Goal: Transaction & Acquisition: Book appointment/travel/reservation

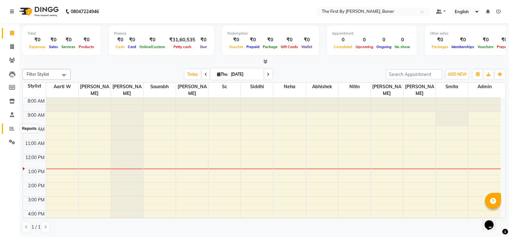
click at [12, 130] on icon at bounding box center [12, 128] width 5 height 5
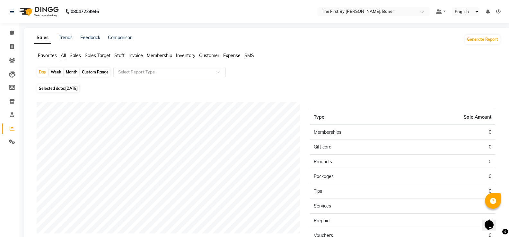
click at [117, 52] on div "Sales Trends Feedback Comparison Generate Report Favorites All Sales Sales Targ…" at bounding box center [267, 164] width 487 height 272
click at [119, 54] on span "Staff" at bounding box center [119, 56] width 10 height 6
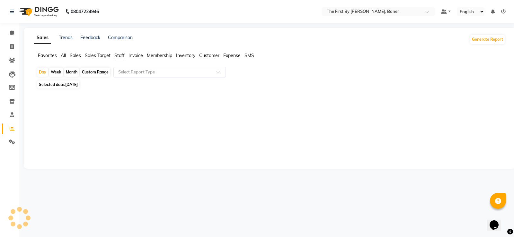
click at [128, 72] on input "text" at bounding box center [163, 72] width 93 height 6
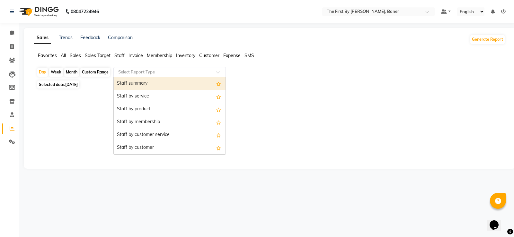
click at [130, 84] on div "Staff summary" at bounding box center [170, 83] width 112 height 13
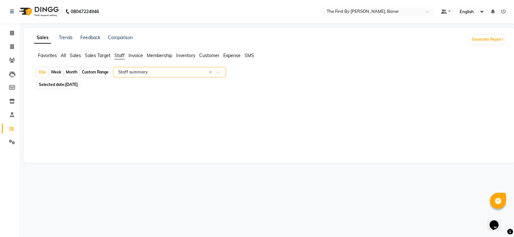
click at [78, 72] on div "Month" at bounding box center [71, 72] width 15 height 9
select select "9"
select select "2025"
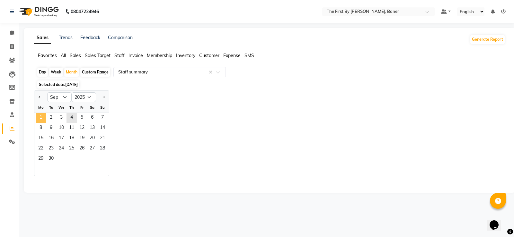
click at [38, 113] on span "1" at bounding box center [41, 118] width 10 height 10
select select "csv"
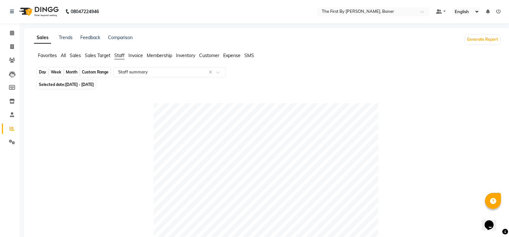
click at [68, 72] on div "Month" at bounding box center [71, 72] width 15 height 9
select select "9"
select select "2025"
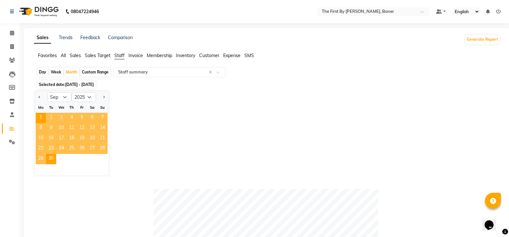
click at [53, 118] on span "2" at bounding box center [51, 118] width 10 height 10
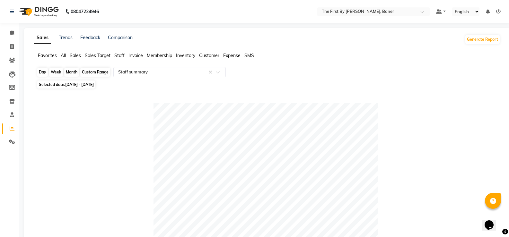
click at [78, 72] on div "Month" at bounding box center [71, 72] width 15 height 9
select select "9"
select select "2025"
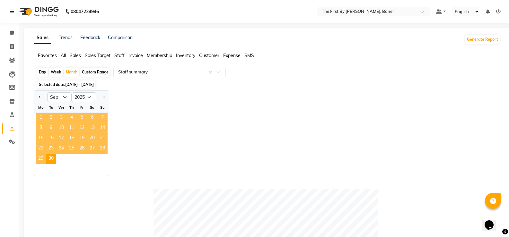
click at [44, 120] on span "1" at bounding box center [41, 118] width 10 height 10
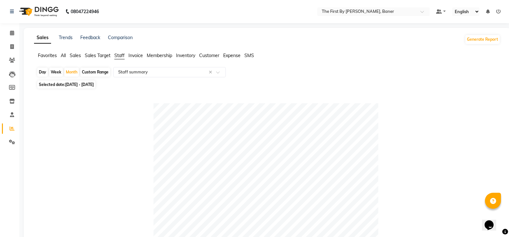
click at [94, 84] on span "[DATE] - [DATE]" at bounding box center [79, 84] width 29 height 5
select select "9"
select select "2025"
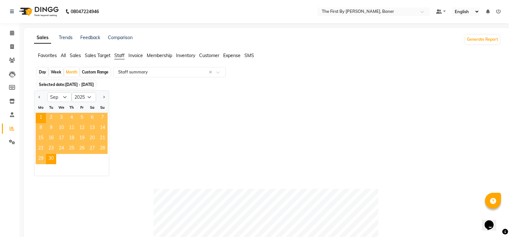
click at [51, 116] on span "2" at bounding box center [51, 118] width 10 height 10
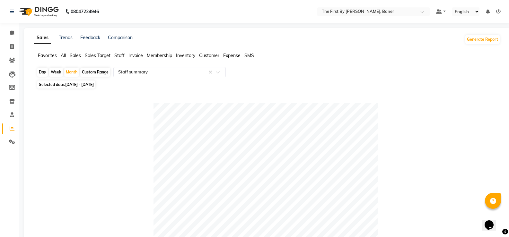
click at [94, 83] on span "[DATE] - [DATE]" at bounding box center [79, 84] width 29 height 5
select select "9"
select select "2025"
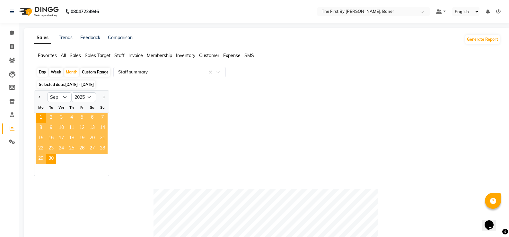
click at [59, 119] on span "3" at bounding box center [61, 118] width 10 height 10
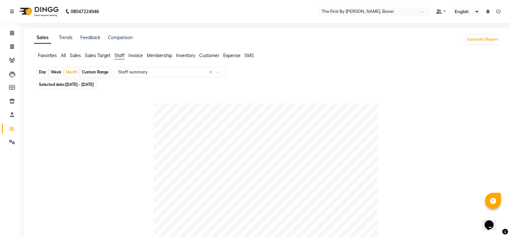
click at [95, 81] on span "Selected date: [DATE] - [DATE]" at bounding box center [66, 85] width 58 height 8
select select "9"
select select "2025"
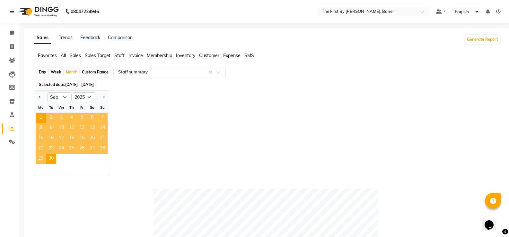
click at [51, 141] on span "16" at bounding box center [51, 139] width 10 height 10
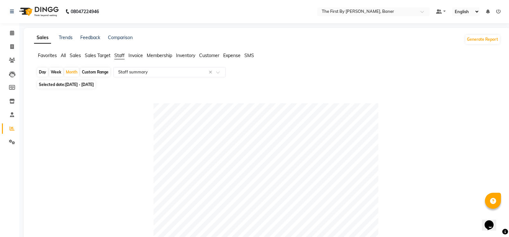
click at [94, 84] on span "[DATE] - [DATE]" at bounding box center [79, 84] width 29 height 5
select select "9"
select select "2025"
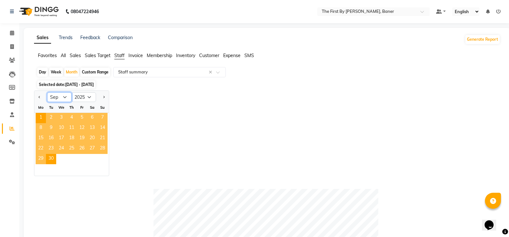
click at [66, 98] on select "Jan Feb Mar Apr May Jun [DATE] Aug Sep Oct Nov Dec" at bounding box center [59, 98] width 24 height 10
click at [47, 93] on select "Jan Feb Mar Apr May Jun [DATE] Aug Sep Oct Nov Dec" at bounding box center [59, 98] width 24 height 10
click at [53, 117] on span "2" at bounding box center [51, 118] width 10 height 10
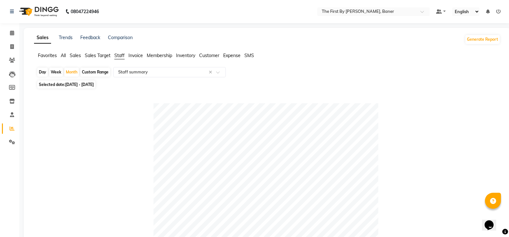
click at [54, 73] on div "Week" at bounding box center [56, 72] width 14 height 9
select select "9"
select select "2025"
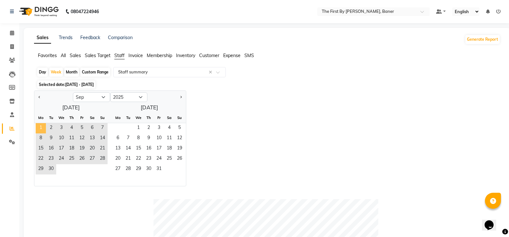
click at [38, 126] on span "1" at bounding box center [41, 128] width 10 height 10
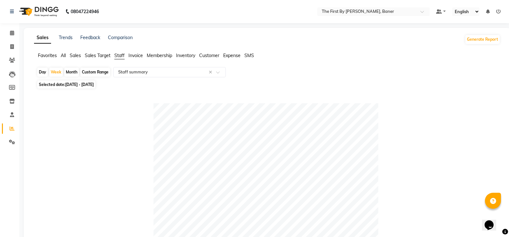
click at [43, 73] on div "Day" at bounding box center [42, 72] width 11 height 9
select select "9"
select select "2025"
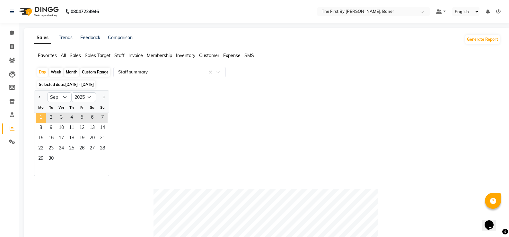
click at [44, 116] on span "1" at bounding box center [41, 118] width 10 height 10
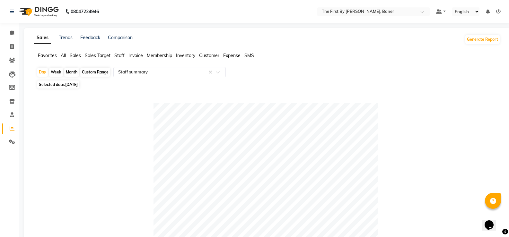
click at [73, 85] on span "[DATE]" at bounding box center [71, 84] width 13 height 5
select select "9"
select select "2025"
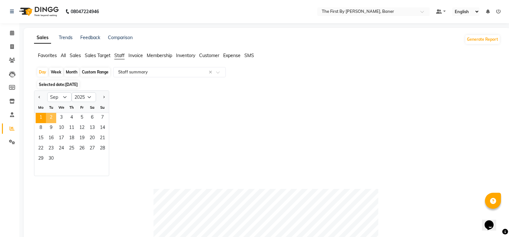
click at [55, 119] on span "2" at bounding box center [51, 118] width 10 height 10
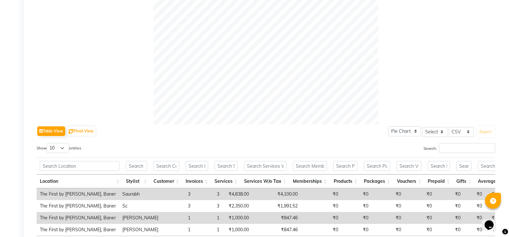
scroll to position [261, 0]
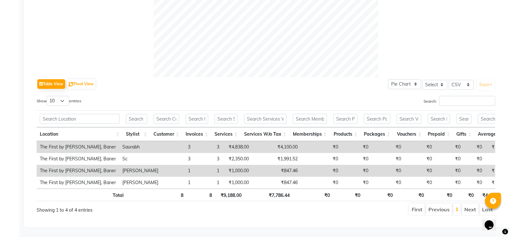
click at [185, 165] on td "1" at bounding box center [178, 171] width 32 height 12
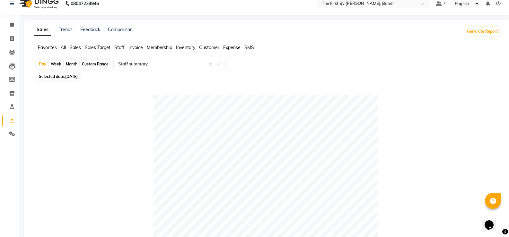
scroll to position [0, 0]
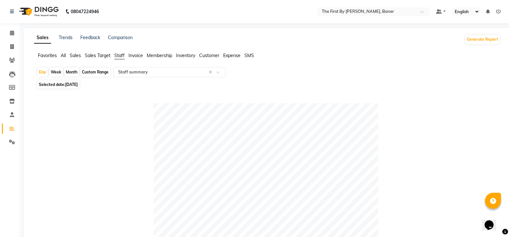
click at [71, 74] on div "Month" at bounding box center [71, 72] width 15 height 9
select select "9"
select select "2025"
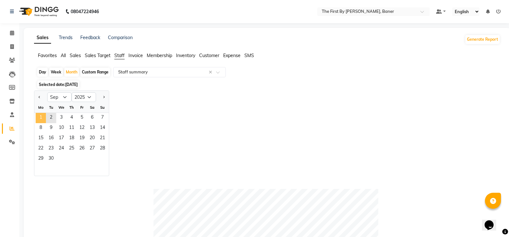
click at [42, 121] on span "1" at bounding box center [41, 118] width 10 height 10
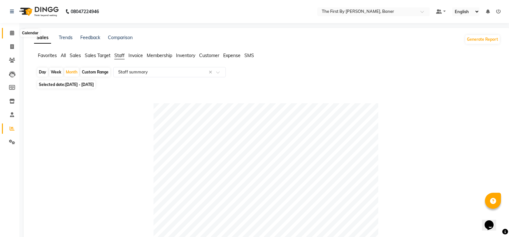
click at [13, 32] on icon at bounding box center [12, 33] width 4 height 5
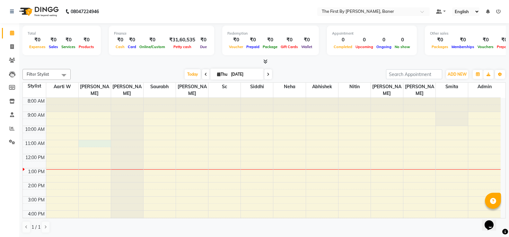
click at [83, 136] on div "8:00 AM 9:00 AM 10:00 AM 11:00 AM 12:00 PM 1:00 PM 2:00 PM 3:00 PM 4:00 PM 5:00…" at bounding box center [262, 189] width 478 height 183
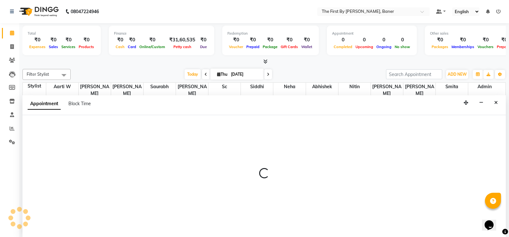
scroll to position [0, 0]
select select "49038"
select select "660"
select select "tentative"
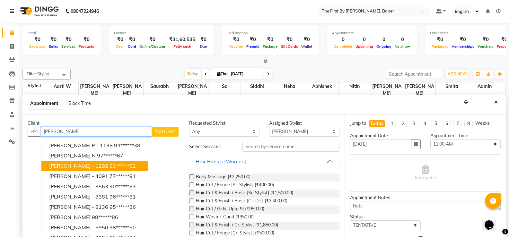
click at [64, 161] on button "[PERSON_NAME] - 1292 93******92" at bounding box center [94, 166] width 107 height 10
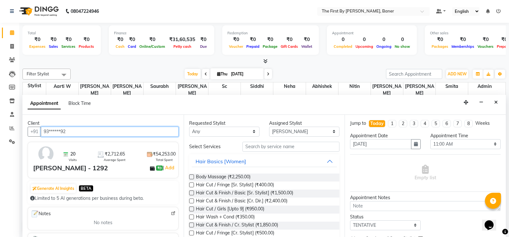
type input "93******92"
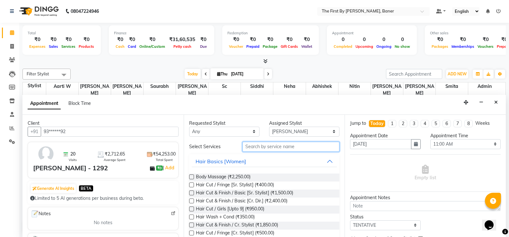
click at [264, 147] on input "text" at bounding box center [291, 147] width 97 height 10
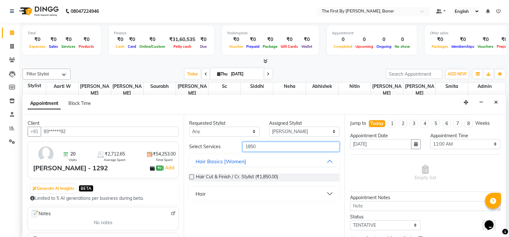
type input "1850"
click at [193, 177] on label at bounding box center [191, 177] width 5 height 5
click at [193, 177] on input "checkbox" at bounding box center [191, 178] width 4 height 4
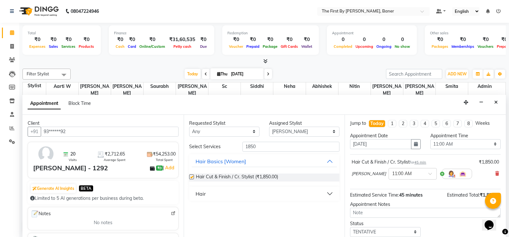
checkbox input "false"
click at [281, 130] on select "Select Aarti W Abhishek Admin [PERSON_NAME] [PERSON_NAME] Neha Nitin [PERSON_NA…" at bounding box center [304, 132] width 70 height 10
select select "49033"
click at [269, 127] on select "Select Aarti W Abhishek Admin [PERSON_NAME] [PERSON_NAME] Neha Nitin [PERSON_NA…" at bounding box center [304, 132] width 70 height 10
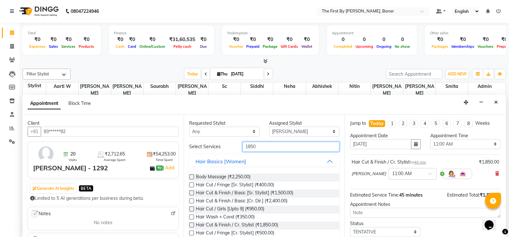
click at [260, 148] on input "1850" at bounding box center [291, 147] width 97 height 10
click at [250, 147] on input "1850" at bounding box center [291, 147] width 97 height 10
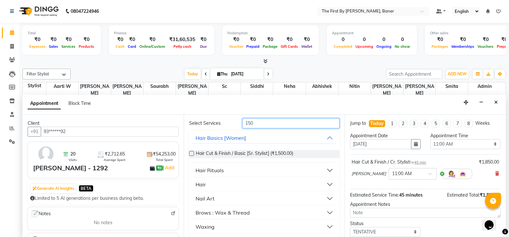
scroll to position [40, 0]
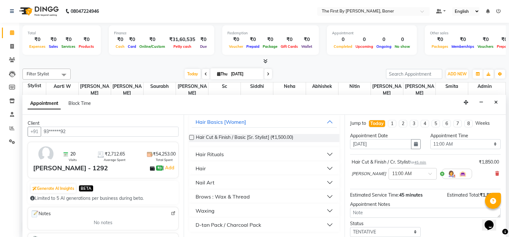
type input "150"
click at [215, 197] on div "Brows : Wax & Thread" at bounding box center [223, 197] width 54 height 8
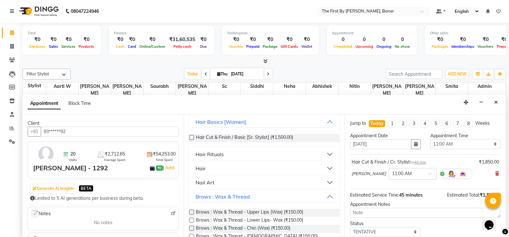
click at [191, 212] on label at bounding box center [191, 212] width 5 height 5
click at [191, 212] on input "checkbox" at bounding box center [191, 213] width 4 height 4
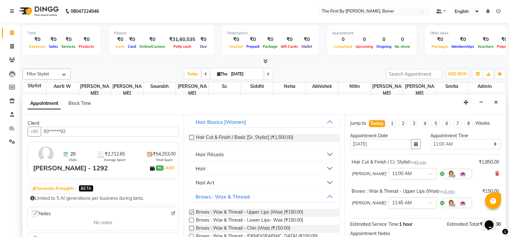
checkbox input "false"
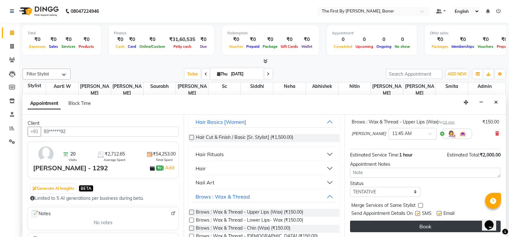
scroll to position [70, 0]
click at [360, 230] on button "Book" at bounding box center [425, 227] width 151 height 12
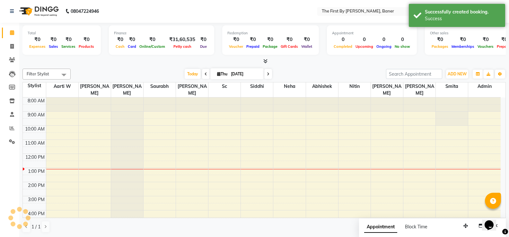
scroll to position [0, 0]
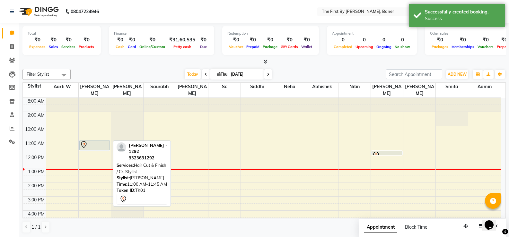
click at [107, 141] on div at bounding box center [95, 145] width 30 height 8
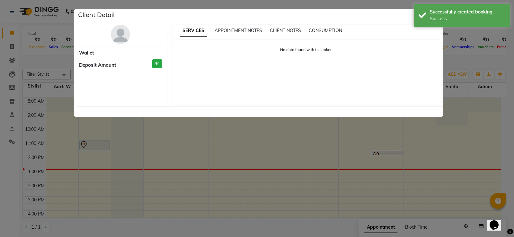
select select "7"
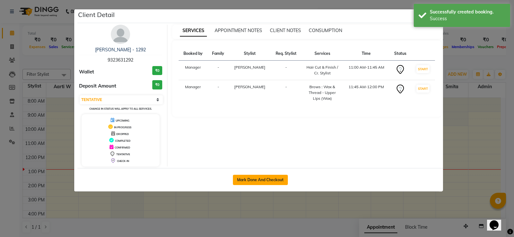
click at [254, 179] on button "Mark Done And Checkout" at bounding box center [260, 180] width 55 height 10
select select "6411"
select select "service"
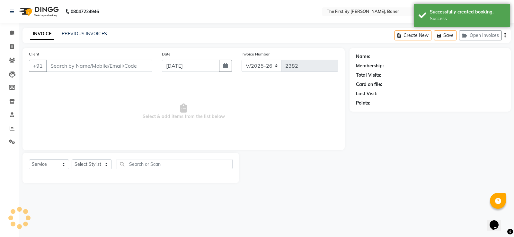
type input "93******92"
select select "49038"
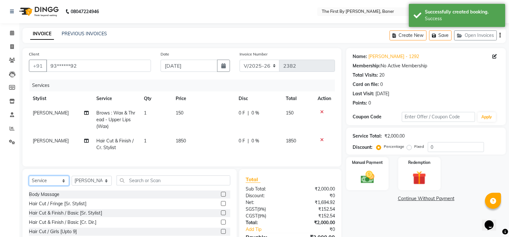
click at [55, 186] on select "Select Service Product Membership Package Voucher Prepaid Gift Card" at bounding box center [49, 181] width 40 height 10
select select "product"
click at [29, 181] on select "Select Service Product Membership Package Voucher Prepaid Gift Card" at bounding box center [49, 181] width 40 height 10
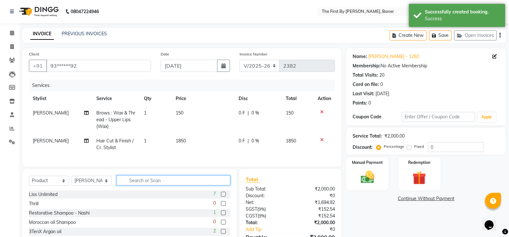
click at [175, 186] on input "text" at bounding box center [174, 181] width 114 height 10
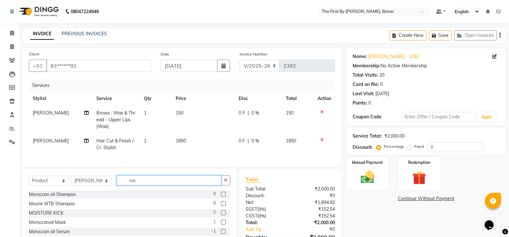
type input "m"
type input "k"
type input "s"
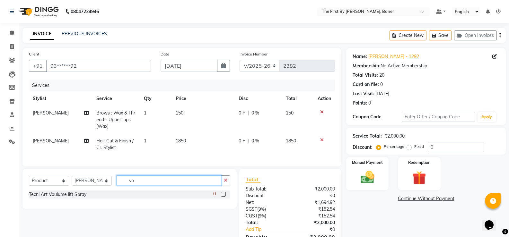
type input "v"
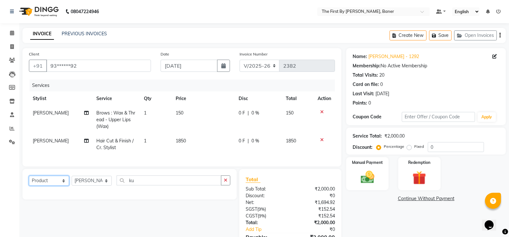
click at [56, 184] on select "Select Service Product Membership Package Voucher Prepaid Gift Card" at bounding box center [49, 181] width 40 height 10
click at [29, 181] on select "Select Service Product Membership Package Voucher Prepaid Gift Card" at bounding box center [49, 181] width 40 height 10
click at [171, 186] on input "ku" at bounding box center [169, 181] width 105 height 10
type input "k"
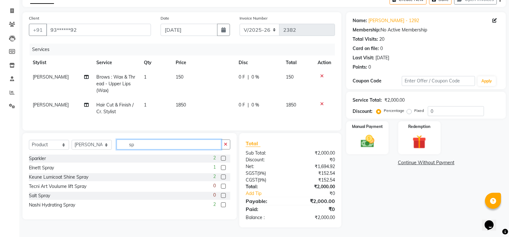
scroll to position [41, 0]
type input "s"
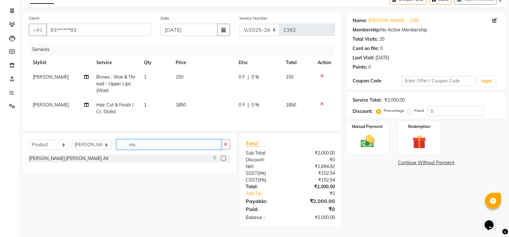
type input "m"
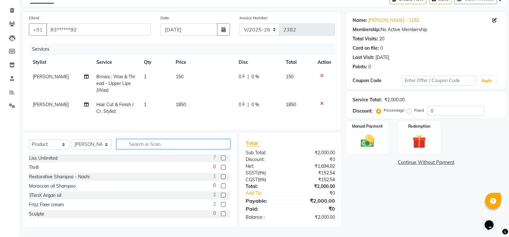
scroll to position [0, 0]
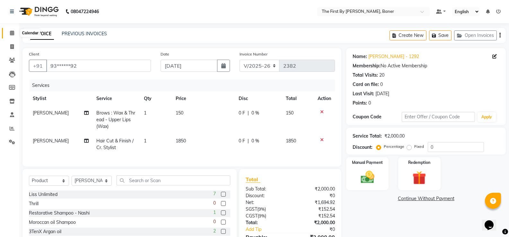
click at [10, 35] on span at bounding box center [11, 33] width 11 height 7
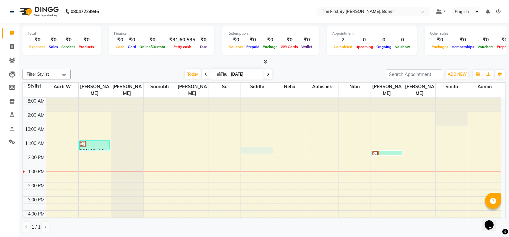
click at [248, 142] on div "8:00 AM 9:00 AM 10:00 AM 11:00 AM 12:00 PM 1:00 PM 2:00 PM 3:00 PM 4:00 PM 5:00…" at bounding box center [262, 189] width 478 height 183
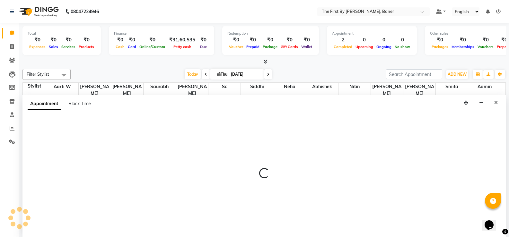
scroll to position [0, 0]
select select "49105"
select select "690"
select select "tentative"
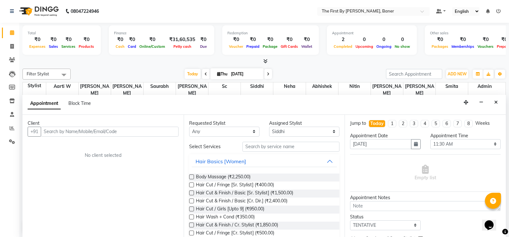
click at [74, 130] on input "text" at bounding box center [110, 132] width 138 height 10
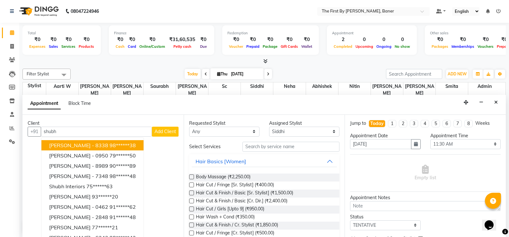
click at [80, 144] on span "[PERSON_NAME] - 8338" at bounding box center [78, 145] width 59 height 6
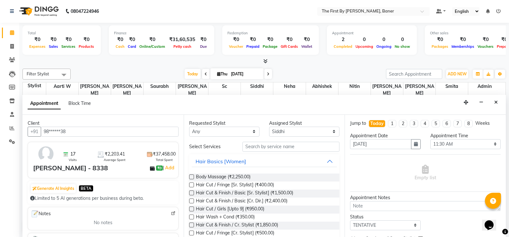
type input "98******38"
click at [251, 147] on input "text" at bounding box center [291, 147] width 97 height 10
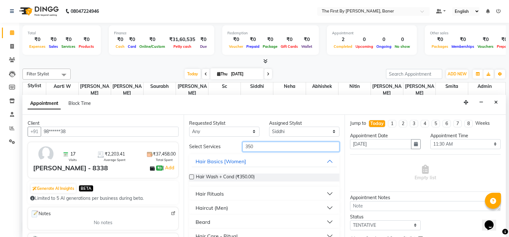
type input "350"
click at [191, 177] on label at bounding box center [191, 177] width 5 height 5
click at [191, 177] on input "checkbox" at bounding box center [191, 178] width 4 height 4
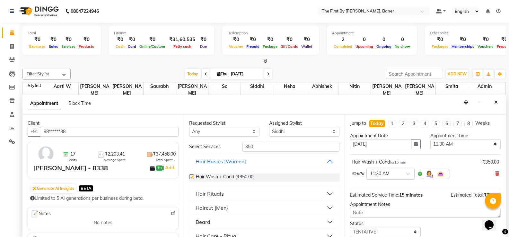
checkbox input "false"
click at [282, 147] on input "350" at bounding box center [291, 147] width 97 height 10
type input "3"
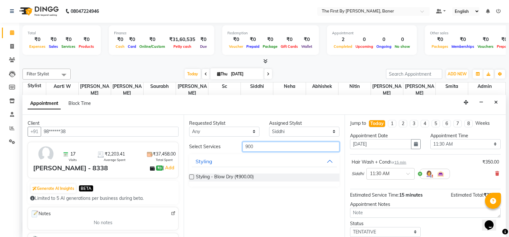
type input "900"
click at [192, 178] on label at bounding box center [191, 177] width 5 height 5
click at [192, 178] on input "checkbox" at bounding box center [191, 178] width 4 height 4
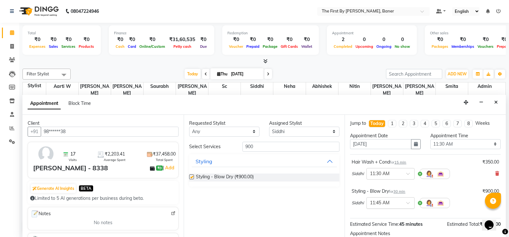
checkbox input "false"
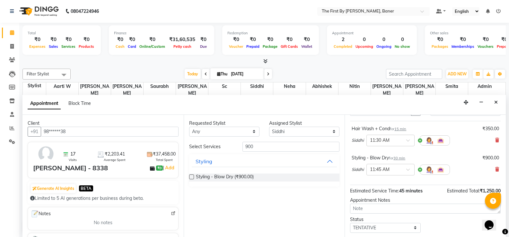
scroll to position [70, 0]
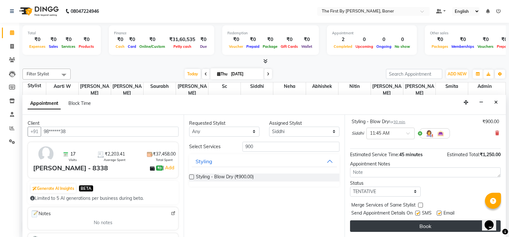
click at [367, 229] on button "Book" at bounding box center [425, 227] width 151 height 12
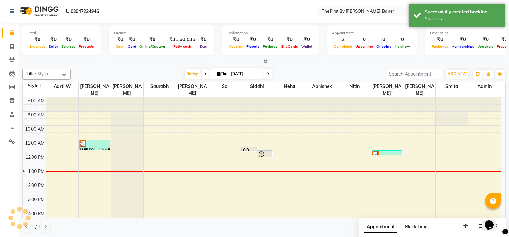
scroll to position [0, 0]
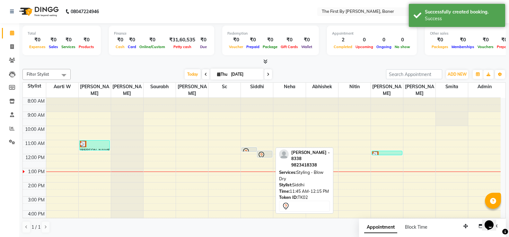
click at [268, 156] on div at bounding box center [264, 157] width 15 height 3
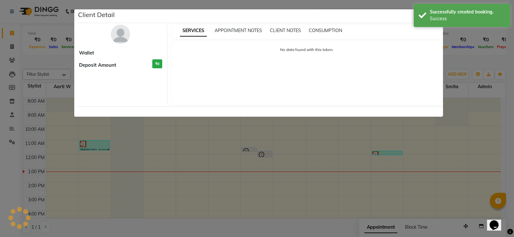
select select "7"
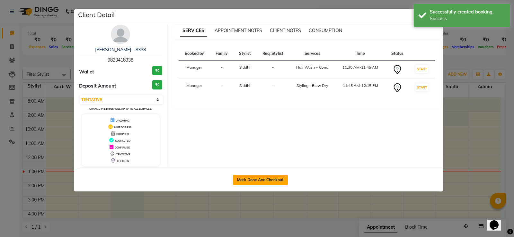
click at [264, 178] on button "Mark Done And Checkout" at bounding box center [260, 180] width 55 height 10
select select "6411"
select select "service"
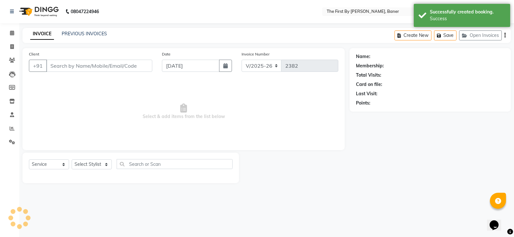
type input "98******38"
select select "49105"
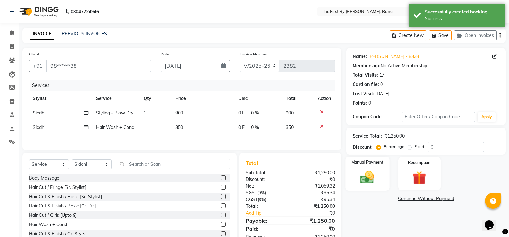
click at [366, 179] on img at bounding box center [367, 177] width 23 height 16
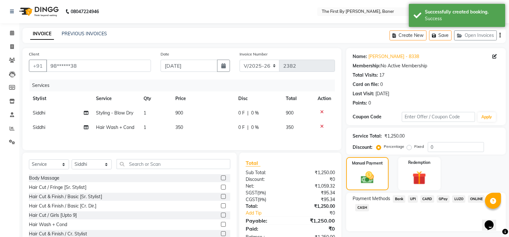
click at [413, 197] on span "UPI" at bounding box center [413, 199] width 10 height 7
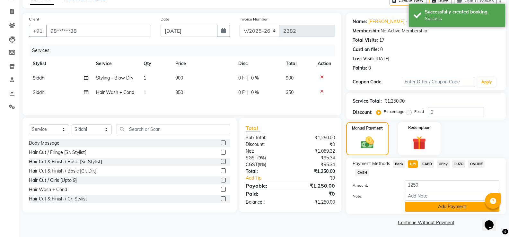
click at [412, 207] on button "Add Payment" at bounding box center [452, 207] width 94 height 10
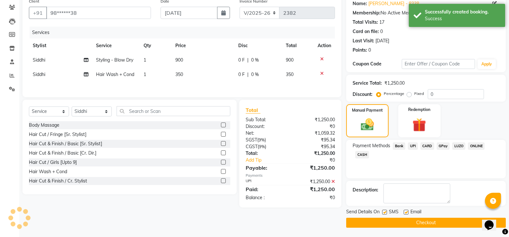
scroll to position [53, 0]
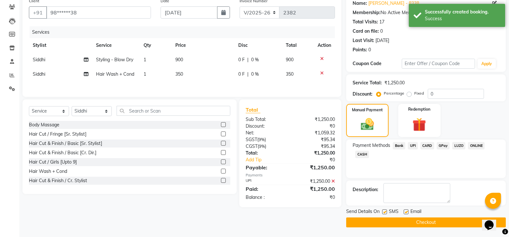
click at [353, 222] on button "Checkout" at bounding box center [426, 223] width 160 height 10
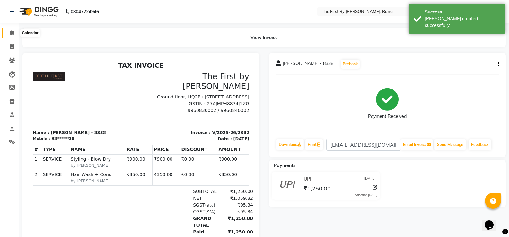
click at [9, 31] on span at bounding box center [11, 33] width 11 height 7
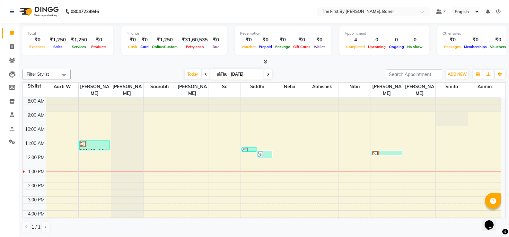
click at [154, 158] on div "8:00 AM 9:00 AM 10:00 AM 11:00 AM 12:00 PM 1:00 PM 2:00 PM 3:00 PM 4:00 PM 5:00…" at bounding box center [262, 189] width 478 height 183
select select "49037"
select select "750"
select select "tentative"
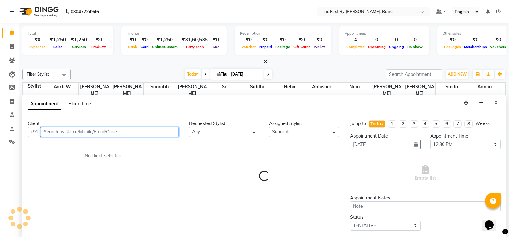
scroll to position [0, 0]
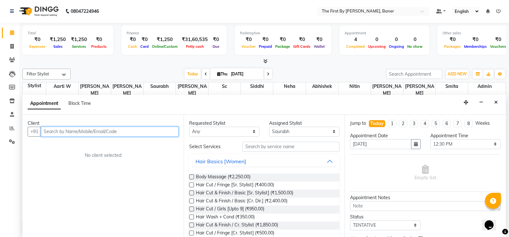
click at [123, 134] on input "text" at bounding box center [110, 132] width 138 height 10
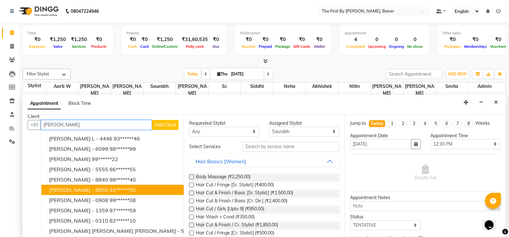
scroll to position [9, 0]
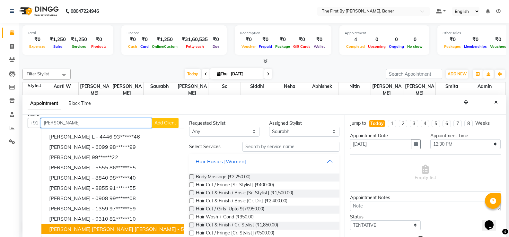
click at [93, 231] on span "[PERSON_NAME] [PERSON_NAME] [PERSON_NAME] - 5848" at bounding box center [121, 229] width 145 height 6
type input "77******48"
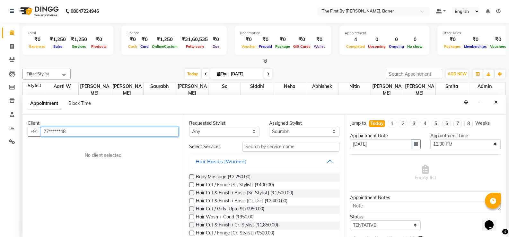
scroll to position [0, 0]
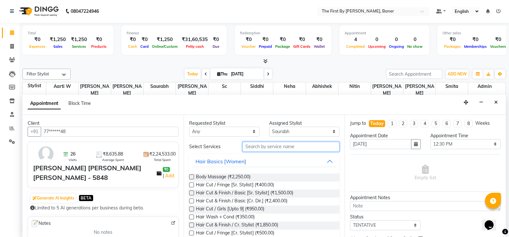
click at [284, 147] on input "text" at bounding box center [291, 147] width 97 height 10
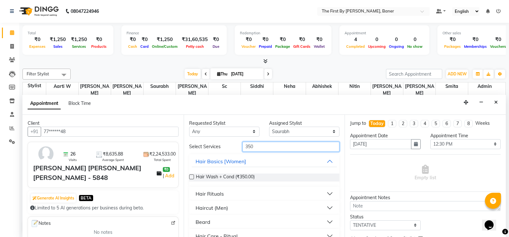
type input "350"
click at [194, 176] on label at bounding box center [191, 177] width 5 height 5
click at [193, 176] on input "checkbox" at bounding box center [191, 178] width 4 height 4
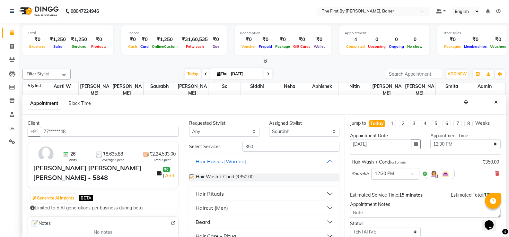
checkbox input "false"
click at [268, 145] on input "350" at bounding box center [291, 147] width 97 height 10
type input "3"
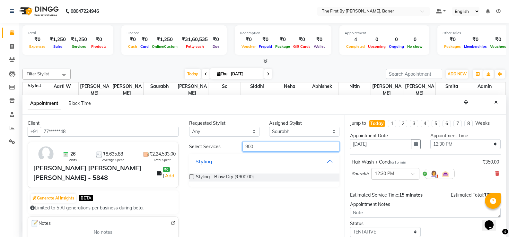
type input "900"
click at [191, 179] on label at bounding box center [191, 177] width 5 height 5
click at [191, 179] on input "checkbox" at bounding box center [191, 178] width 4 height 4
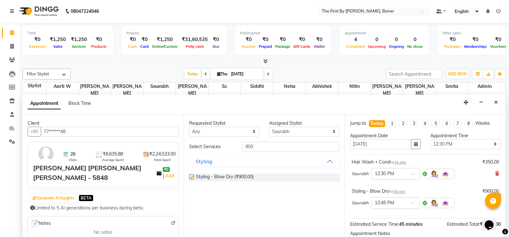
checkbox input "false"
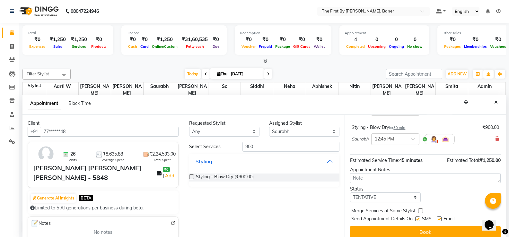
scroll to position [70, 0]
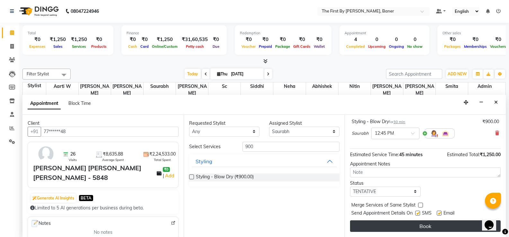
click at [374, 227] on button "Book" at bounding box center [425, 227] width 151 height 12
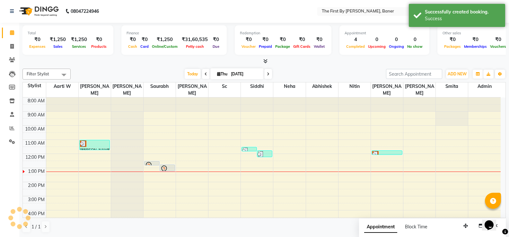
scroll to position [0, 0]
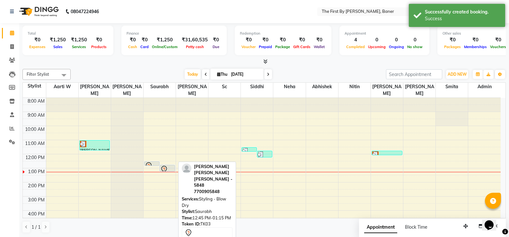
click at [174, 165] on div "[PERSON_NAME] [PERSON_NAME] [PERSON_NAME] - 5848, TK03, 12:45 PM-01:15 PM, Styl…" at bounding box center [167, 168] width 15 height 6
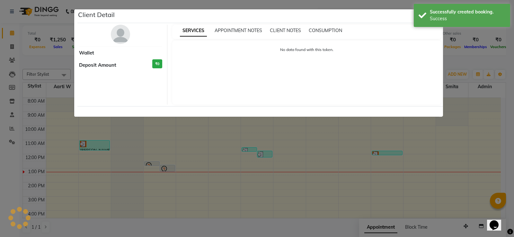
select select "7"
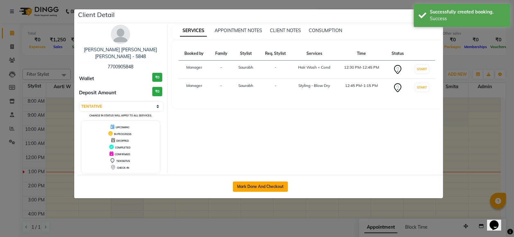
click at [254, 182] on button "Mark Done And Checkout" at bounding box center [260, 187] width 55 height 10
select select "service"
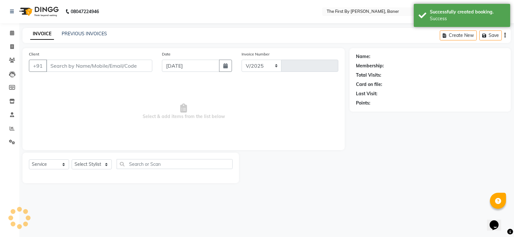
select select "6411"
type input "2383"
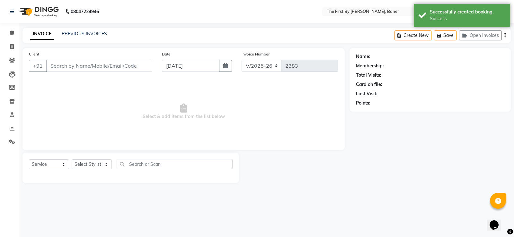
type input "77******48"
select select "49037"
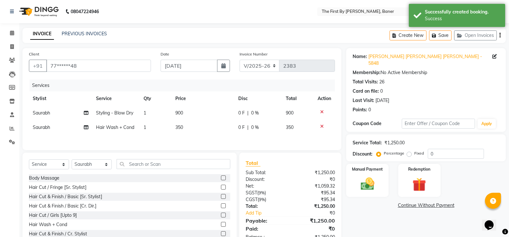
click at [186, 127] on td "350" at bounding box center [203, 127] width 63 height 14
select select "49037"
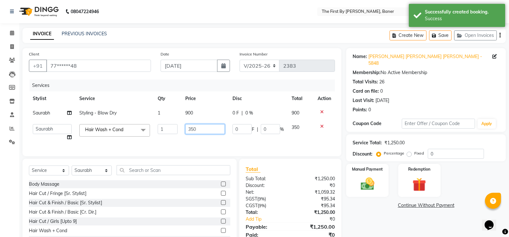
click at [190, 130] on input "350" at bounding box center [205, 129] width 40 height 10
type input "550"
click at [227, 143] on div "Services Stylist Service Qty Price Disc Total Action Saurabh Styling - Blow Dry…" at bounding box center [182, 115] width 306 height 70
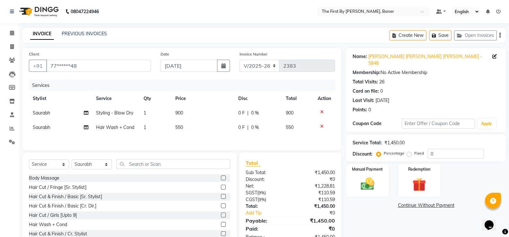
scroll to position [21, 0]
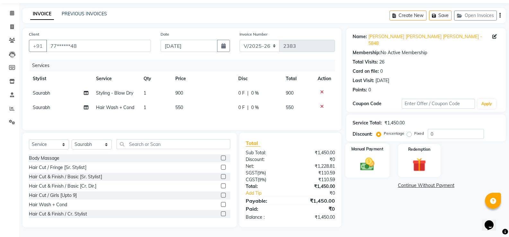
click at [364, 157] on img at bounding box center [367, 164] width 23 height 16
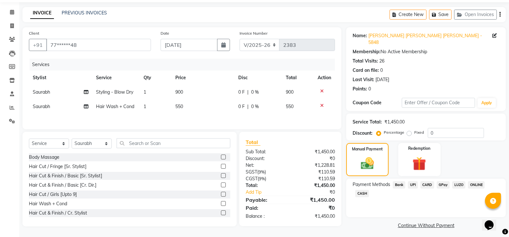
click at [415, 182] on span "UPI" at bounding box center [413, 185] width 10 height 7
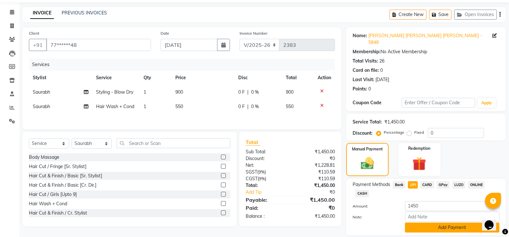
click at [415, 223] on button "Add Payment" at bounding box center [452, 228] width 94 height 10
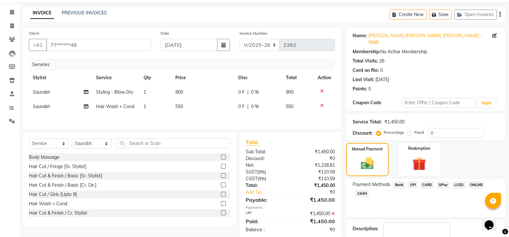
scroll to position [53, 0]
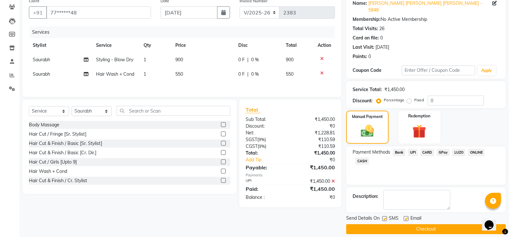
click at [378, 225] on button "Checkout" at bounding box center [426, 230] width 160 height 10
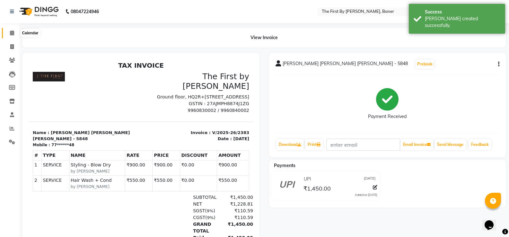
click at [15, 34] on span at bounding box center [11, 33] width 11 height 7
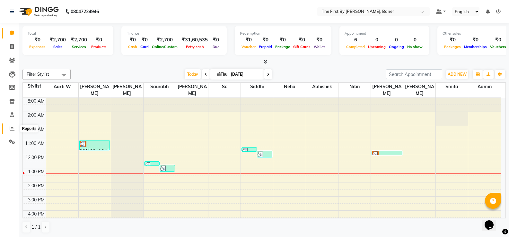
click at [10, 130] on icon at bounding box center [12, 128] width 5 height 5
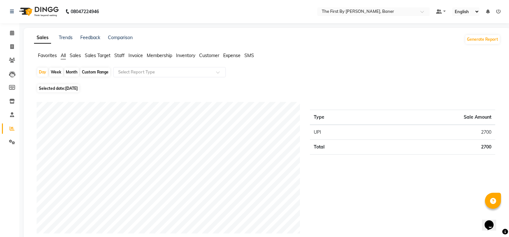
click at [119, 56] on span "Staff" at bounding box center [119, 56] width 10 height 6
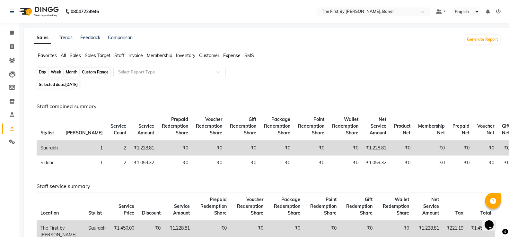
click at [46, 72] on div "Day" at bounding box center [42, 72] width 11 height 9
select select "9"
select select "2025"
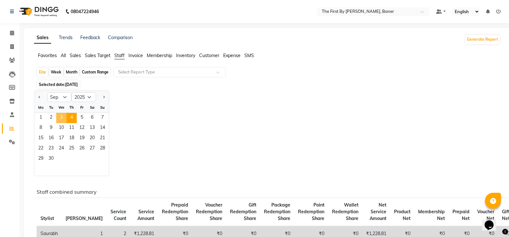
click at [59, 118] on span "3" at bounding box center [61, 118] width 10 height 10
